Goal: Information Seeking & Learning: Learn about a topic

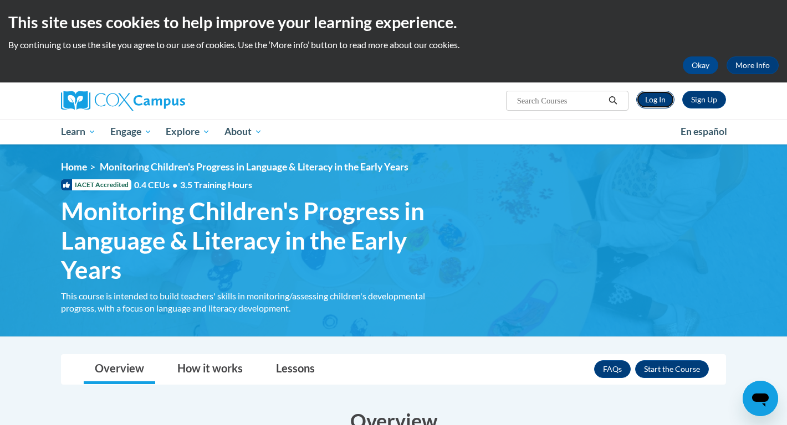
click at [646, 98] on link "Log In" at bounding box center [655, 100] width 38 height 18
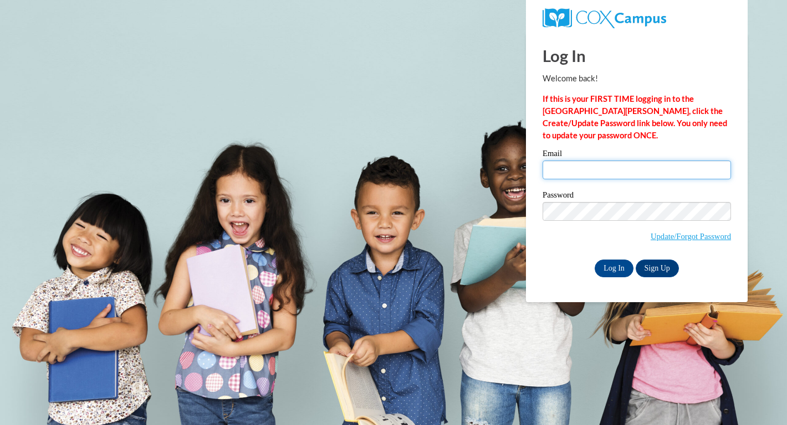
click at [594, 170] on input "Email" at bounding box center [636, 170] width 188 height 19
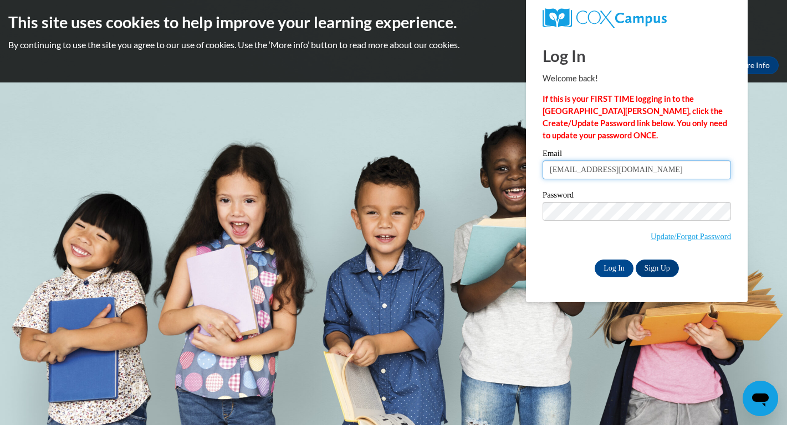
click at [619, 173] on input "vadaburk@gmail.com" at bounding box center [636, 170] width 188 height 19
type input "vburk@cub.uca.edu"
click at [612, 271] on input "Log In" at bounding box center [613, 269] width 39 height 18
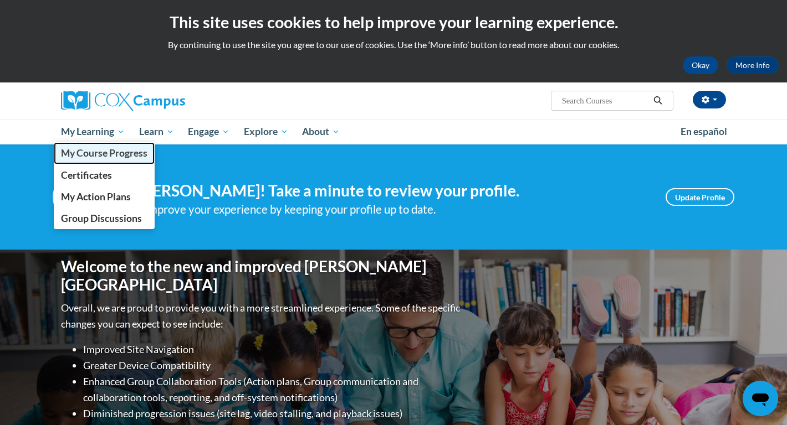
click at [93, 159] on span "My Course Progress" at bounding box center [104, 153] width 86 height 12
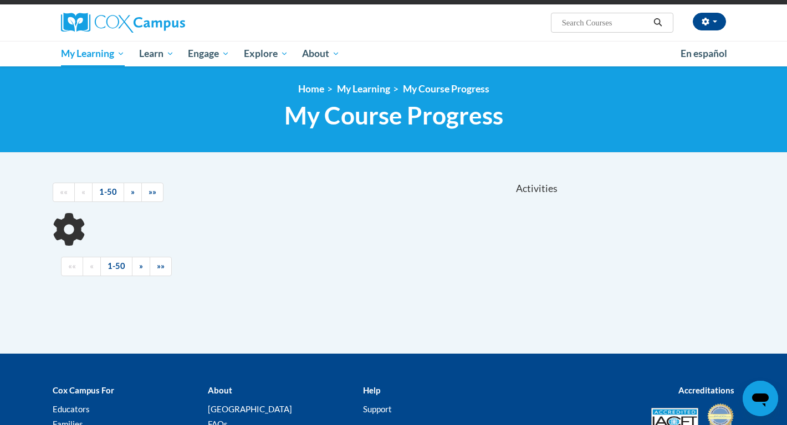
scroll to position [124, 0]
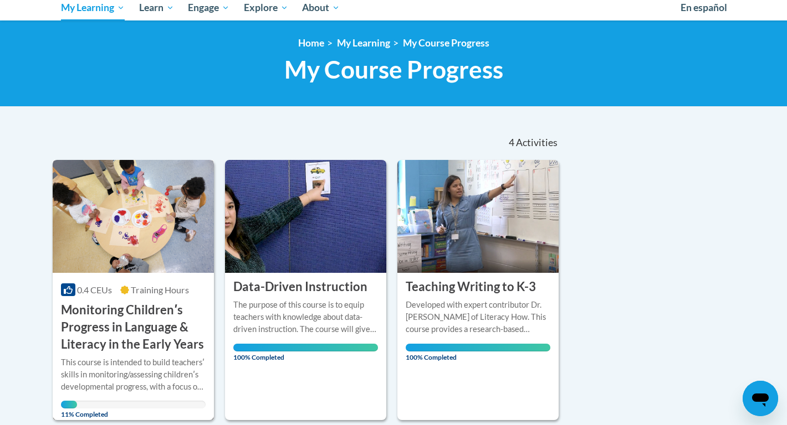
click at [144, 190] on img at bounding box center [133, 216] width 161 height 113
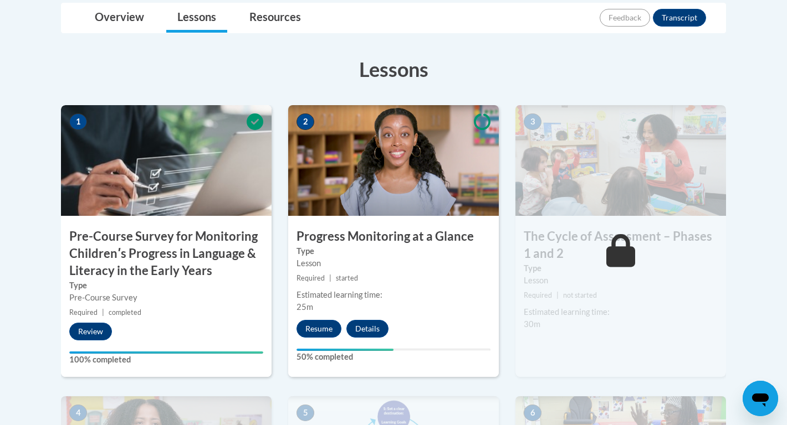
scroll to position [312, 0]
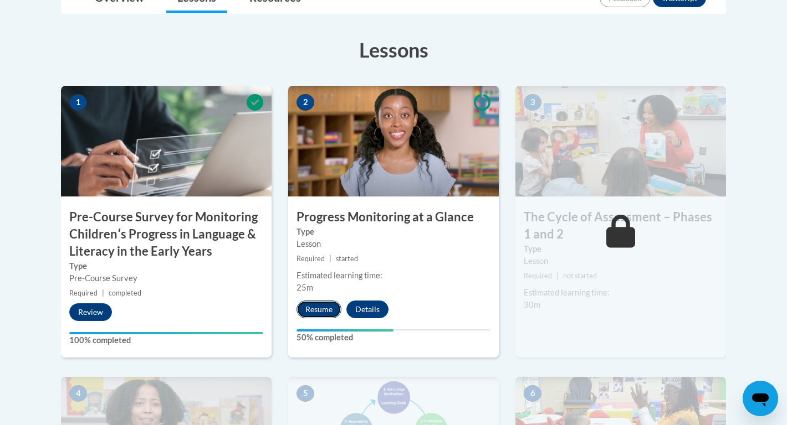
click at [312, 310] on button "Resume" at bounding box center [318, 310] width 45 height 18
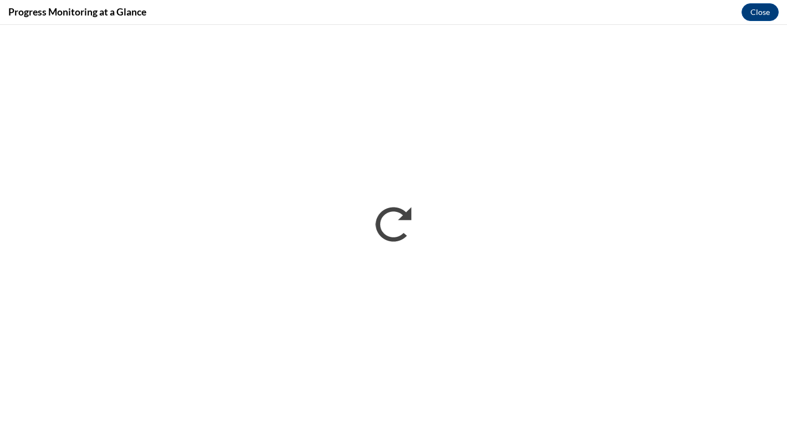
scroll to position [0, 0]
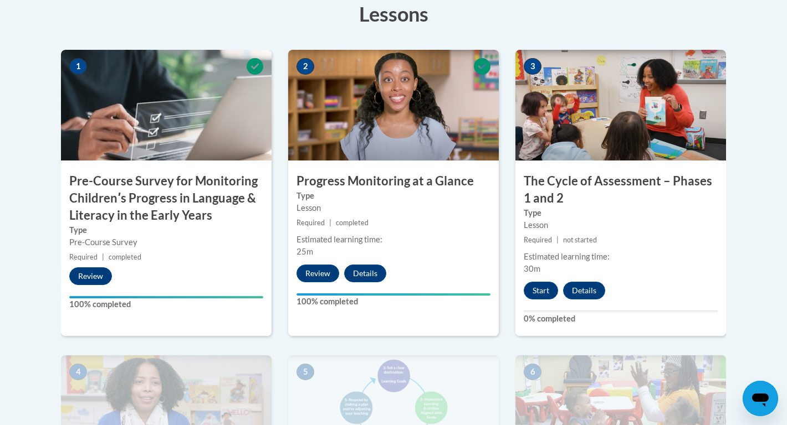
scroll to position [344, 0]
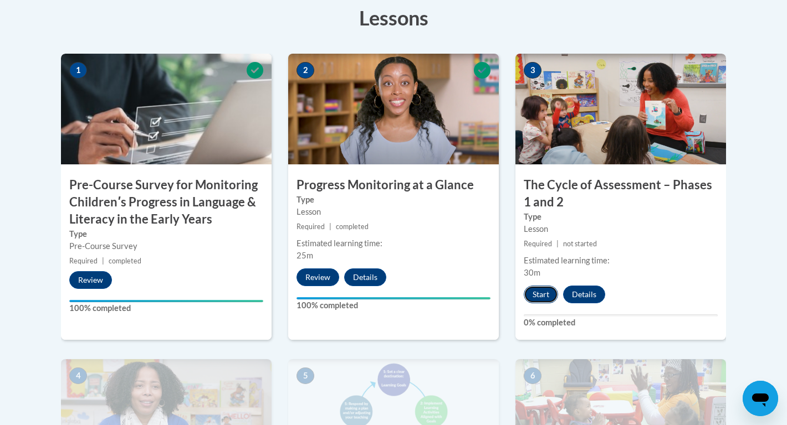
click at [542, 287] on button "Start" at bounding box center [540, 295] width 34 height 18
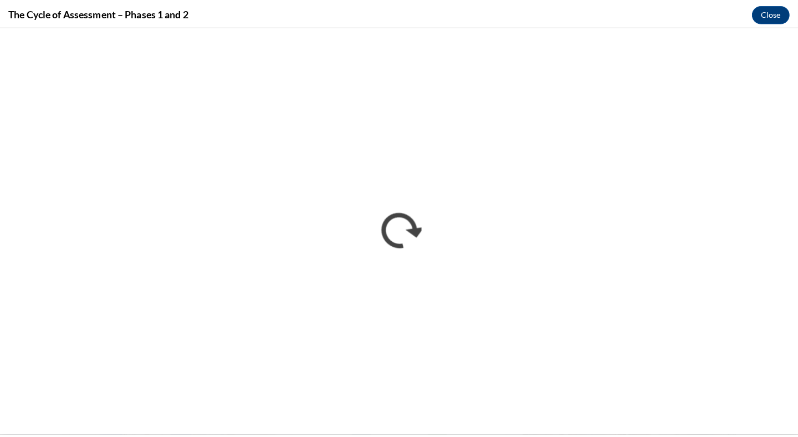
scroll to position [0, 0]
